Goal: Task Accomplishment & Management: Manage account settings

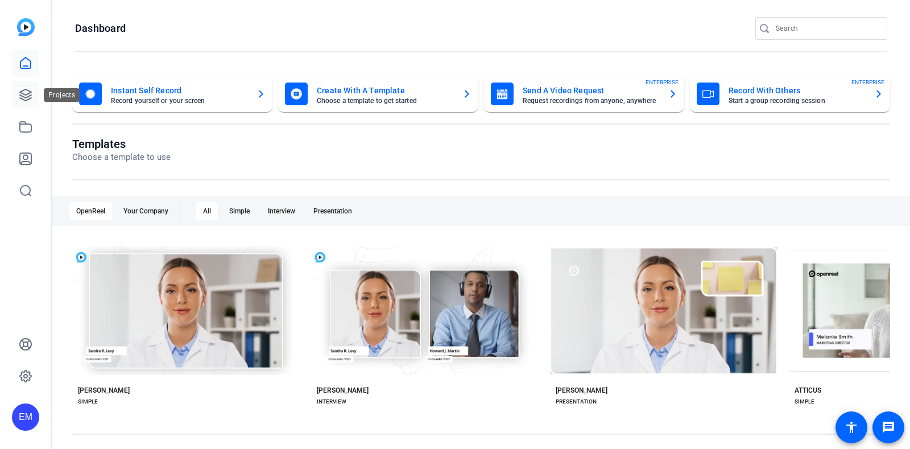
click at [22, 96] on icon at bounding box center [25, 94] width 11 height 11
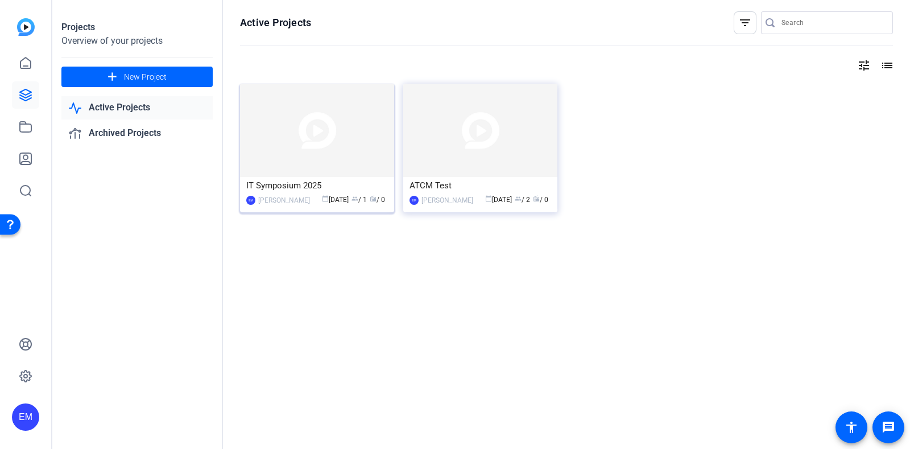
click at [300, 147] on img at bounding box center [317, 130] width 154 height 93
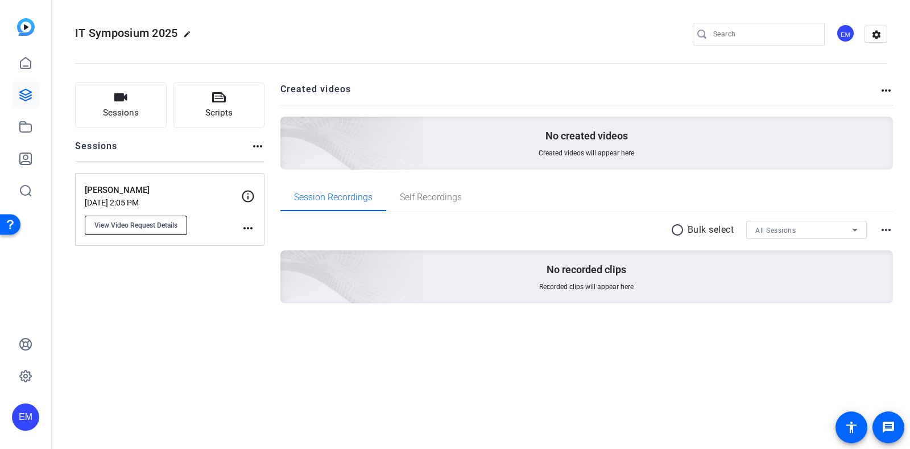
click at [150, 223] on span "View Video Request Details" at bounding box center [135, 225] width 83 height 9
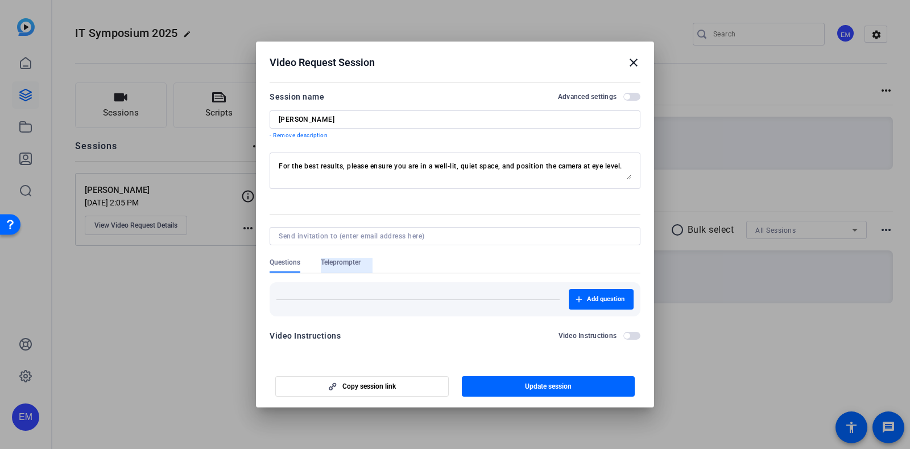
click at [356, 265] on span "Teleprompter" at bounding box center [341, 262] width 40 height 9
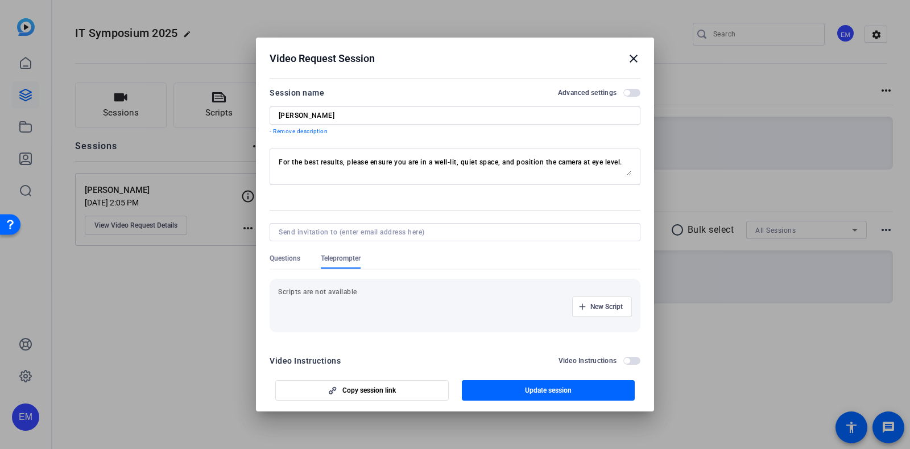
click at [350, 292] on p "Scripts are not available" at bounding box center [455, 291] width 354 height 9
click at [599, 309] on span "New Script" at bounding box center [606, 306] width 32 height 9
click at [312, 310] on input at bounding box center [338, 306] width 102 height 9
click at [316, 304] on input at bounding box center [338, 306] width 102 height 9
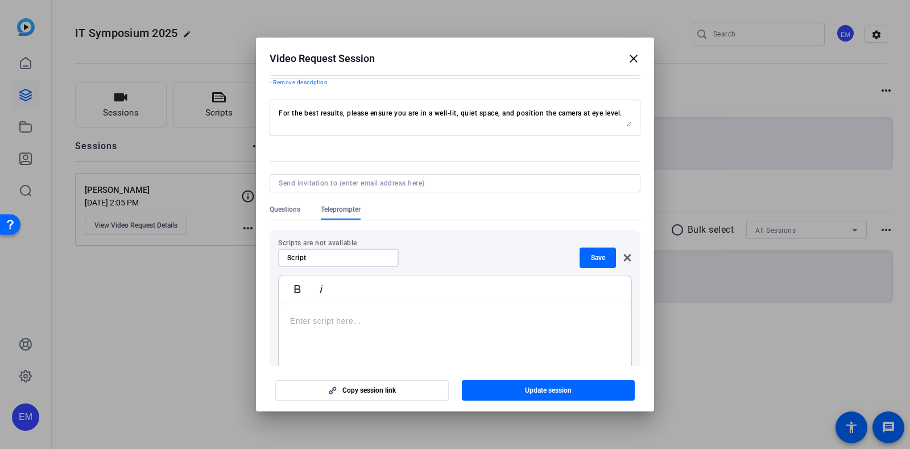
scroll to position [71, 0]
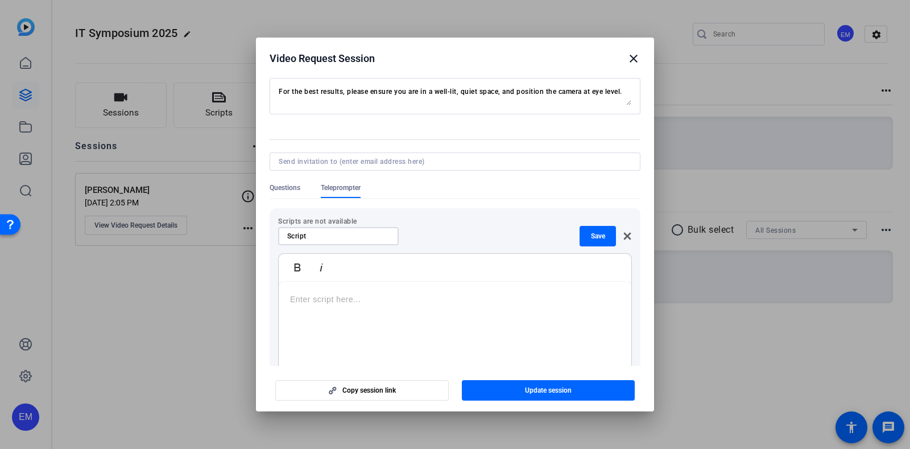
type input "Script"
click at [381, 310] on div at bounding box center [455, 353] width 353 height 142
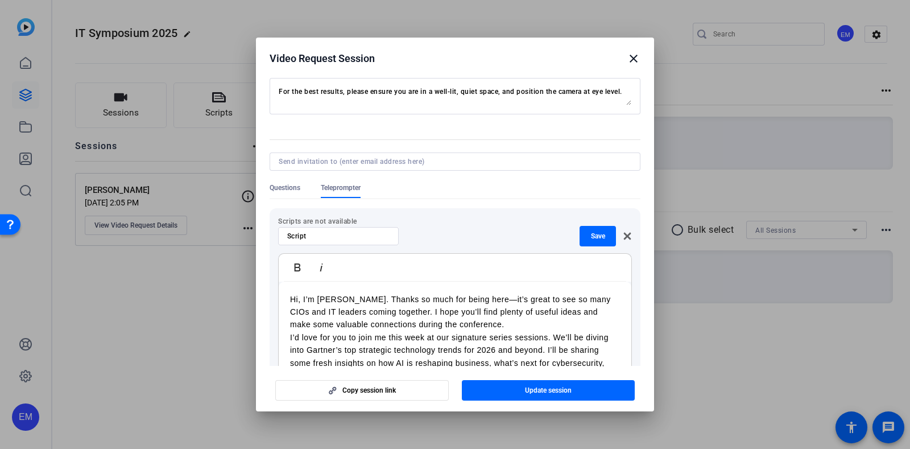
scroll to position [9, 0]
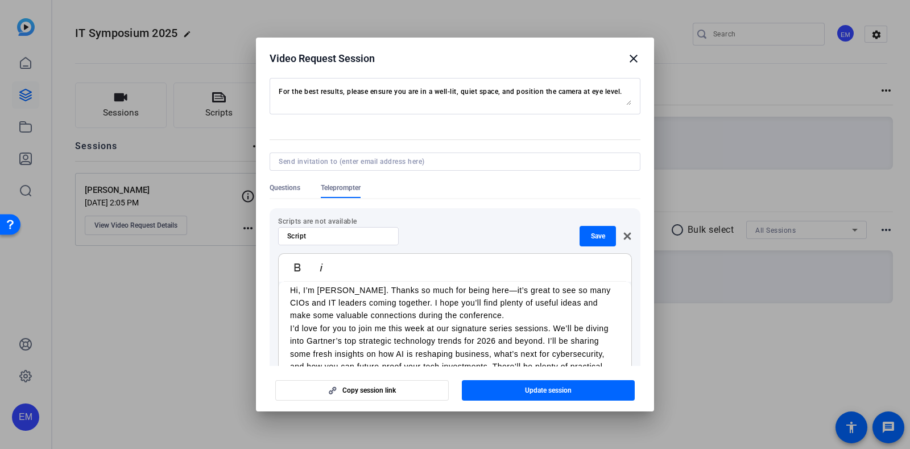
click at [527, 312] on p "Hi, I’m [PERSON_NAME]. Thanks so much for being here—it’s great to see so many …" at bounding box center [455, 303] width 330 height 38
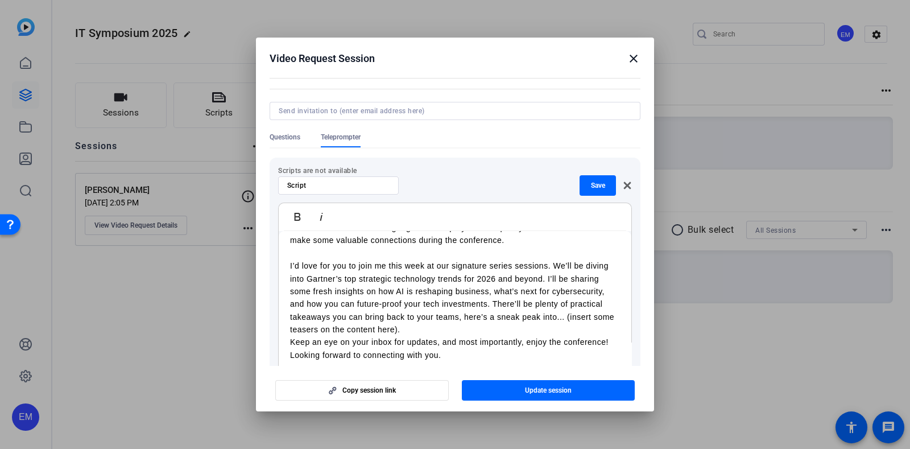
scroll to position [142, 0]
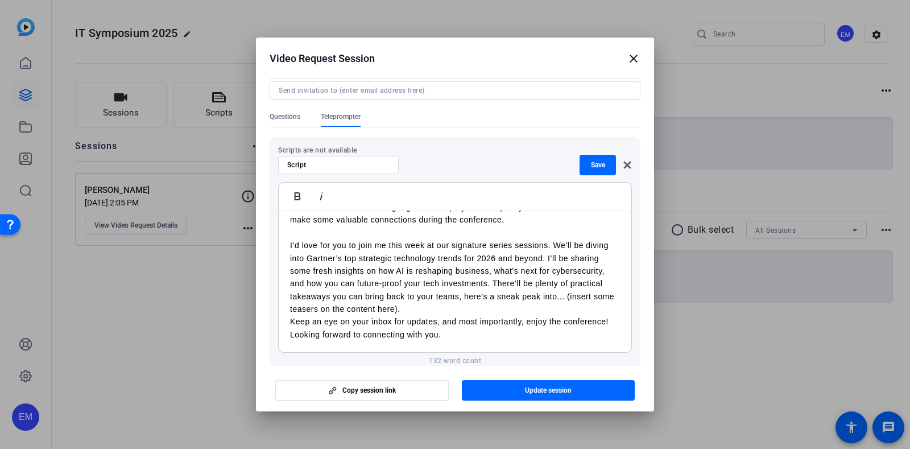
click at [515, 305] on p "I’d love for you to join me this week at our signature series sessions. We’ll b…" at bounding box center [455, 277] width 330 height 76
drag, startPoint x: 509, startPoint y: 309, endPoint x: 326, endPoint y: 308, distance: 182.6
click at [326, 308] on p "I’d love for you to join me this week at our signature series sessions. We’ll b…" at bounding box center [455, 277] width 330 height 76
click at [301, 201] on button "Bold" at bounding box center [298, 196] width 22 height 23
click at [520, 310] on p "I’d love for you to join me this week at our signature series sessions. We’ll b…" at bounding box center [455, 277] width 330 height 76
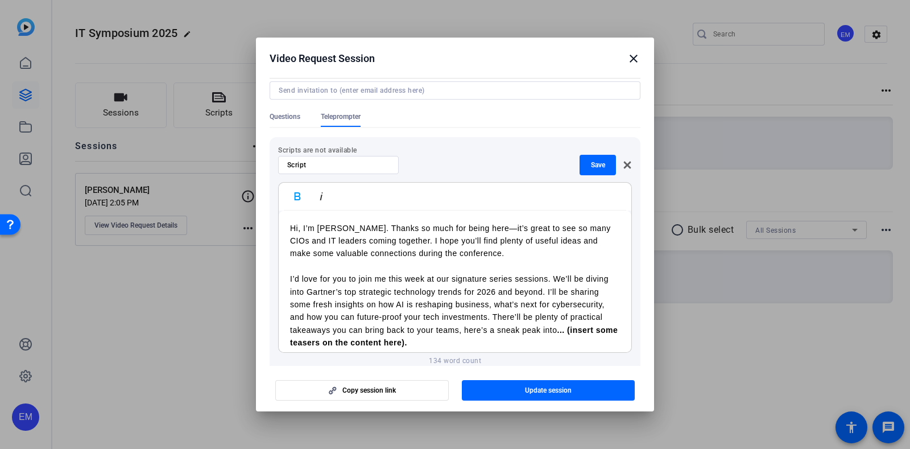
scroll to position [46, 0]
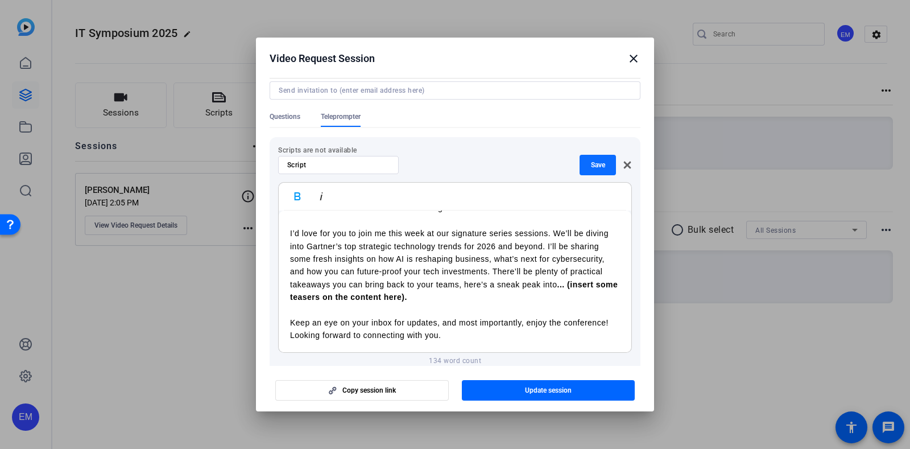
click at [600, 163] on span "button" at bounding box center [598, 164] width 36 height 27
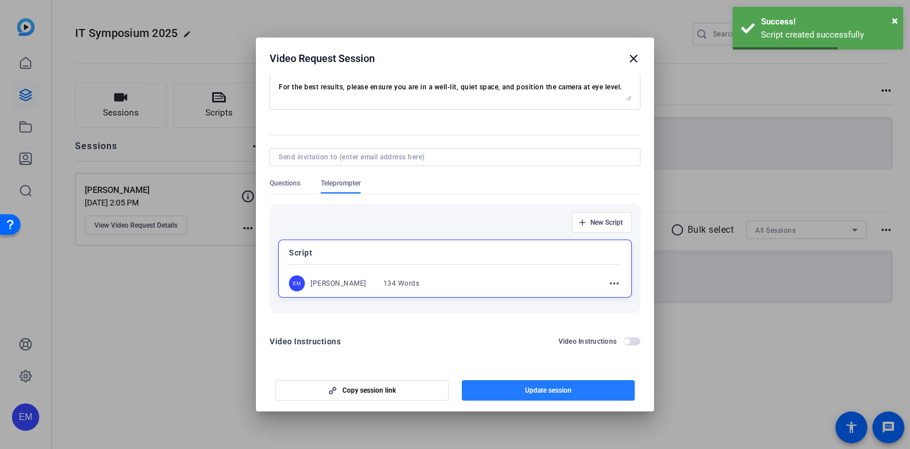
click at [559, 386] on span "Update session" at bounding box center [548, 390] width 47 height 9
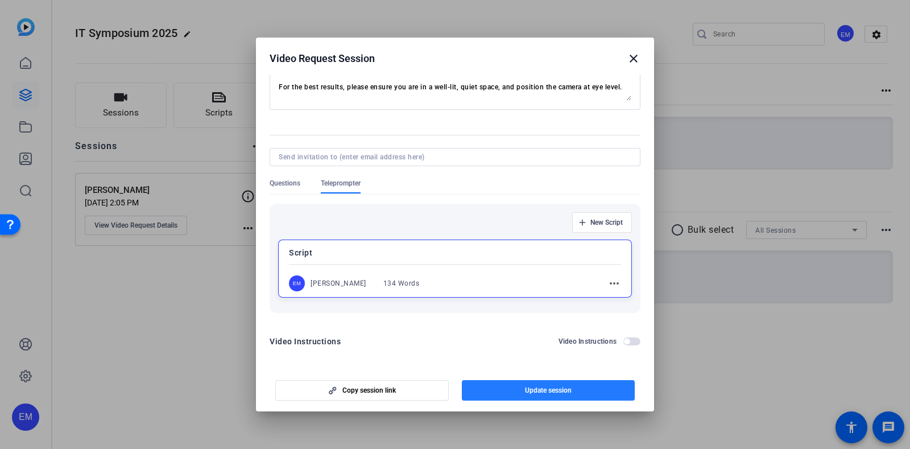
click at [576, 391] on span "button" at bounding box center [548, 390] width 173 height 27
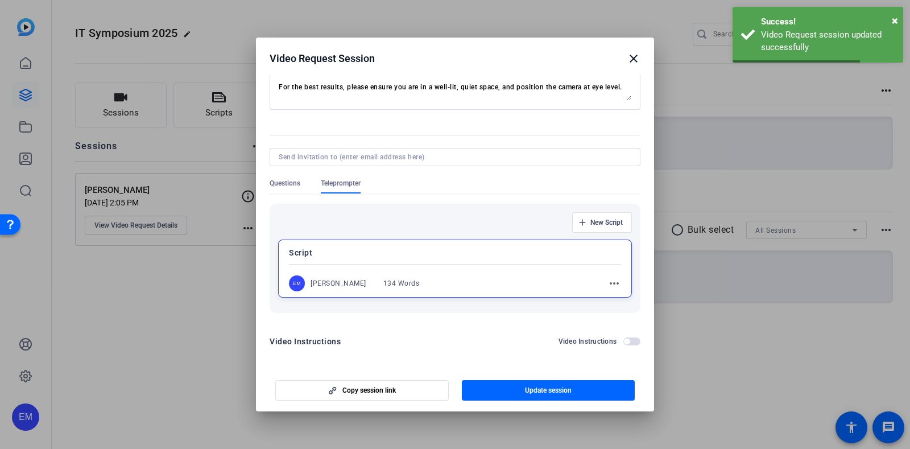
click at [630, 55] on mat-icon "close" at bounding box center [634, 59] width 14 height 14
